Goal: Use online tool/utility

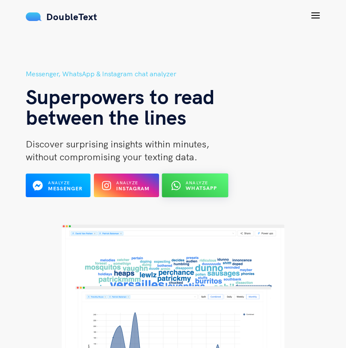
click at [201, 194] on button "Analyze WhatsApp" at bounding box center [195, 185] width 66 height 24
click at [207, 191] on b "WhatsApp" at bounding box center [201, 188] width 31 height 6
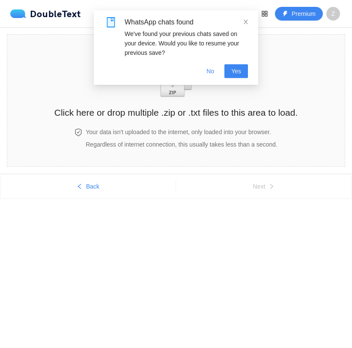
click at [241, 27] on div "WhatsApp chats found We've found your previous chats saved on your device. Woul…" at bounding box center [176, 37] width 144 height 40
click at [243, 22] on icon "close" at bounding box center [246, 22] width 6 height 6
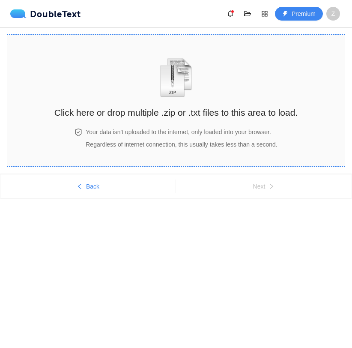
click at [205, 76] on div "Click here or drop multiple .zip or .txt files to this area to load." at bounding box center [175, 81] width 243 height 76
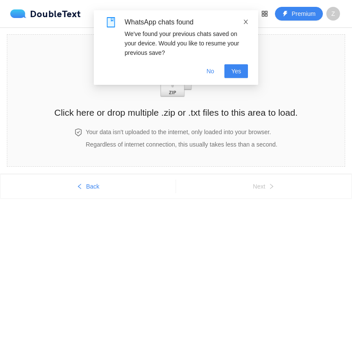
click at [245, 20] on icon "close" at bounding box center [246, 22] width 6 height 6
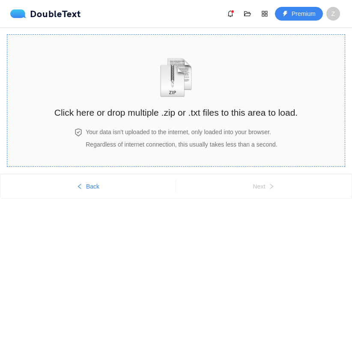
click at [179, 68] on img "zipOrTextIcon" at bounding box center [176, 77] width 40 height 39
